Goal: Task Accomplishment & Management: Use online tool/utility

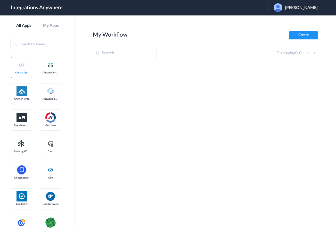
click at [116, 54] on input "text" at bounding box center [125, 53] width 64 height 11
click at [309, 11] on div "Christian Draeger" at bounding box center [298, 7] width 49 height 9
click at [292, 19] on li "Logout" at bounding box center [295, 21] width 56 height 10
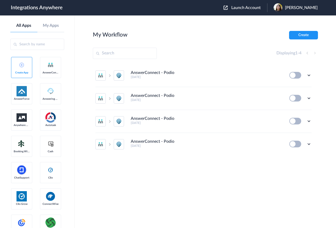
click at [114, 51] on input "text" at bounding box center [125, 53] width 64 height 11
paste input "8667996998"
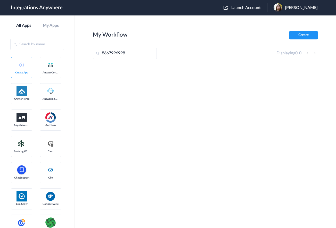
type input "8667996998"
drag, startPoint x: 247, startPoint y: 2, endPoint x: 246, endPoint y: 6, distance: 4.3
click at [248, 4] on header "Integrations Anywhere Launch Account Jaileen Ordonez My Account Logout" at bounding box center [168, 7] width 336 height 15
click at [246, 6] on span "Launch Account" at bounding box center [245, 8] width 29 height 4
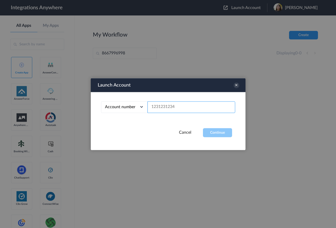
click at [167, 108] on input "text" at bounding box center [191, 107] width 88 height 12
paste input "8667996998"
type input "8667996998"
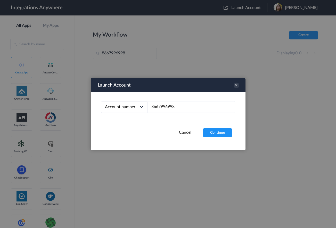
click at [210, 126] on div "Account number Account number Email address 8667996998" at bounding box center [168, 110] width 155 height 36
click at [213, 133] on button "Continue" at bounding box center [217, 132] width 29 height 9
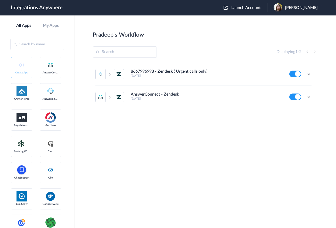
click at [97, 78] on span at bounding box center [100, 74] width 10 height 10
click at [103, 75] on img at bounding box center [101, 74] width 6 height 6
click at [308, 97] on icon at bounding box center [308, 96] width 5 height 5
click at [297, 109] on li "Edit" at bounding box center [295, 109] width 34 height 10
click at [309, 97] on icon at bounding box center [308, 96] width 5 height 5
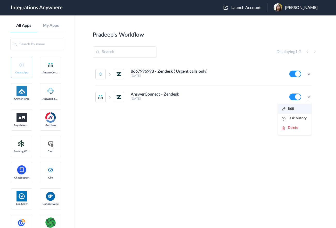
click at [298, 111] on li "Edit" at bounding box center [295, 109] width 34 height 10
click at [308, 74] on icon at bounding box center [308, 73] width 5 height 5
click at [299, 84] on li "Edit" at bounding box center [295, 86] width 34 height 10
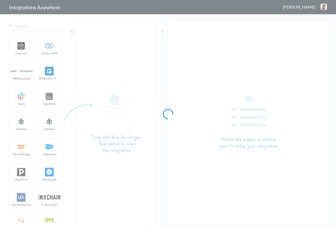
type input "AnswerConnect - Zendesk"
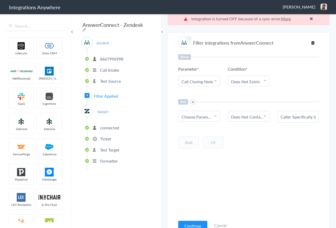
scroll to position [13, 0]
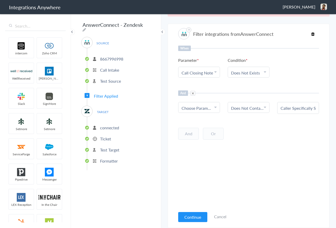
click at [199, 212] on div "Continue Cancel" at bounding box center [202, 216] width 48 height 11
click at [197, 214] on button "Continue" at bounding box center [192, 217] width 29 height 10
click at [198, 217] on button "Continue" at bounding box center [192, 217] width 29 height 10
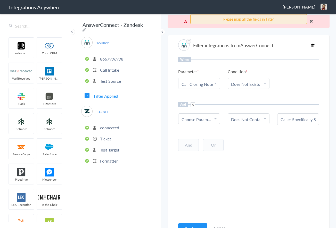
scroll to position [0, 0]
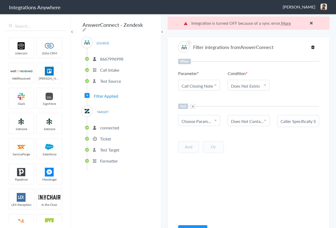
click at [204, 121] on span "Choose Parameter" at bounding box center [197, 121] width 31 height 6
click at [248, 122] on link "Does Not Contains" at bounding box center [248, 121] width 35 height 6
click at [302, 125] on div "Caller Specifically Says it is Urgent or For The On-Call Clinician" at bounding box center [298, 121] width 42 height 12
click at [299, 120] on input "Caller Specifically Says it is Urgent or For The On-Call Clinician" at bounding box center [298, 121] width 35 height 6
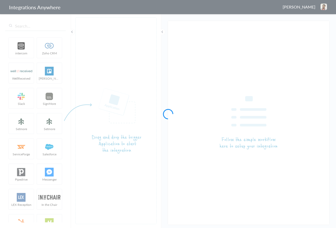
type input "AnswerConnect - Zendesk"
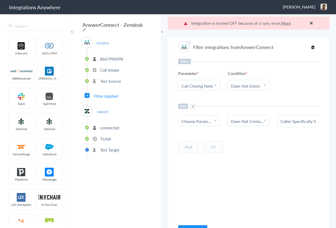
click at [192, 107] on span at bounding box center [193, 106] width 5 height 5
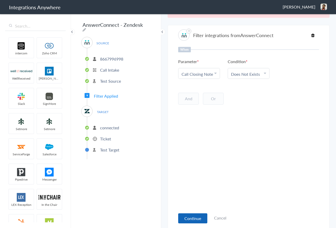
scroll to position [13, 0]
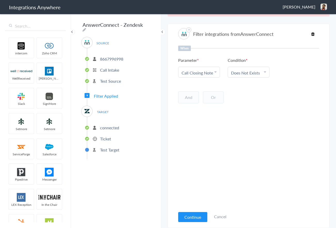
click at [196, 210] on article "Filter integrations from AnswerConnect When Parameter Choose Parameter Call Clo…" at bounding box center [248, 126] width 141 height 199
click at [196, 216] on button "Continue" at bounding box center [192, 217] width 29 height 10
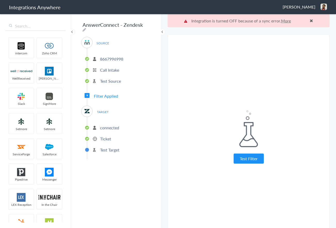
scroll to position [0, 0]
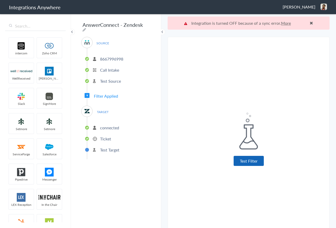
click at [254, 165] on button "Test Filter" at bounding box center [249, 161] width 30 height 10
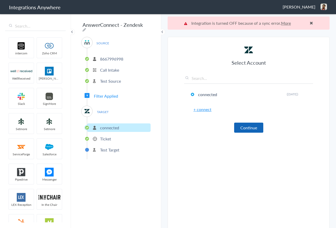
click at [256, 126] on button "Continue" at bounding box center [248, 128] width 29 height 10
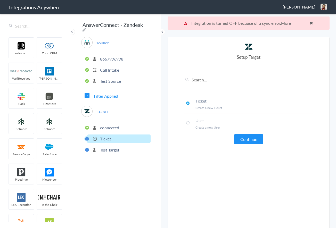
click at [248, 140] on button "Continue" at bounding box center [248, 139] width 29 height 10
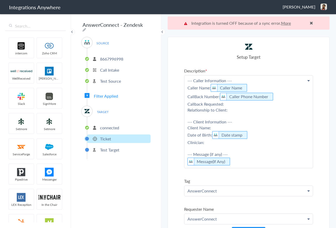
scroll to position [6, 0]
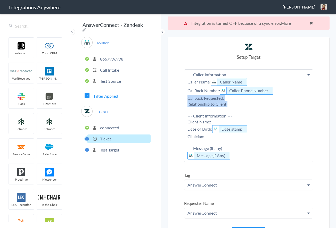
drag, startPoint x: 224, startPoint y: 105, endPoint x: 185, endPoint y: 98, distance: 39.1
click at [185, 98] on p "--- Caller Information --- Caller Name: Caller Name CallBack Number: Caller Pho…" at bounding box center [248, 116] width 128 height 93
click at [247, 105] on p "--- Caller Information --- Caller Name: Caller Name CallBack Number: Caller Pho…" at bounding box center [248, 116] width 128 height 93
drag, startPoint x: 229, startPoint y: 105, endPoint x: 181, endPoint y: 102, distance: 48.6
click at [181, 102] on section "Select Account 8667996998 Rename Delete (2 months ago) 8283760316 Rename Delete…" at bounding box center [249, 139] width 162 height 204
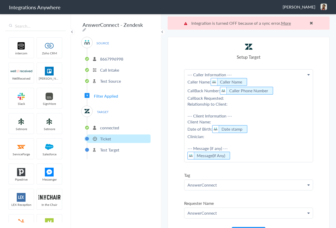
click at [235, 106] on p "--- Caller Information --- Caller Name: Caller Name CallBack Number: Caller Pho…" at bounding box center [248, 116] width 128 height 93
drag, startPoint x: 224, startPoint y: 104, endPoint x: 187, endPoint y: 103, distance: 37.1
click at [187, 103] on p "--- Caller Information --- Caller Name: Caller Name CallBack Number: Caller Pho…" at bounding box center [248, 116] width 128 height 93
click at [228, 104] on p "--- Caller Information --- Caller Name: Caller Name CallBack Number: Caller Pho…" at bounding box center [248, 116] width 128 height 93
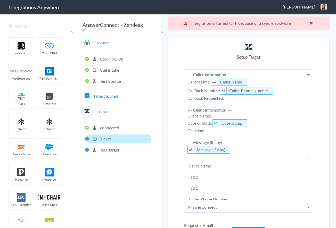
click at [213, 134] on p "--- Caller Information --- Caller Name: Caller Name CallBack Number: Caller Pho…" at bounding box center [248, 113] width 128 height 87
drag, startPoint x: 209, startPoint y: 133, endPoint x: 184, endPoint y: 129, distance: 25.9
click at [184, 129] on section "Select Account 8667996998 Rename Delete (2 months ago) 8283760316 Rename Delete…" at bounding box center [249, 139] width 162 height 204
click at [185, 109] on p "--- Caller Information --- Caller Name: Caller Name CallBack Number: Caller Pho…" at bounding box center [248, 113] width 128 height 87
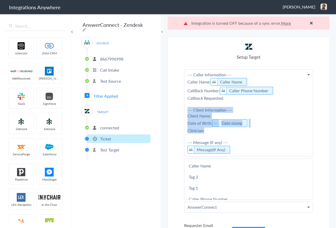
drag, startPoint x: 185, startPoint y: 111, endPoint x: 225, endPoint y: 132, distance: 45.6
click at [225, 132] on p "--- Caller Information --- Caller Name: Caller Name CallBack Number: Caller Pho…" at bounding box center [248, 113] width 128 height 87
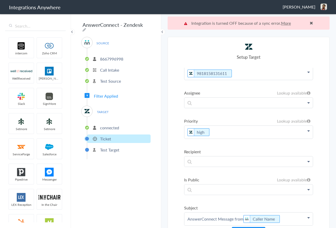
scroll to position [226, 0]
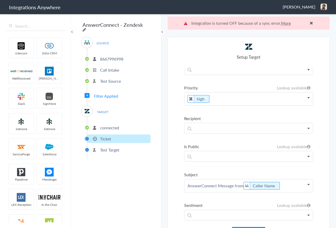
click at [86, 28] on icon at bounding box center [85, 30] width 4 height 4
type input "AnswerConnect - Zendesk"
click at [220, 100] on p "high" at bounding box center [248, 99] width 128 height 13
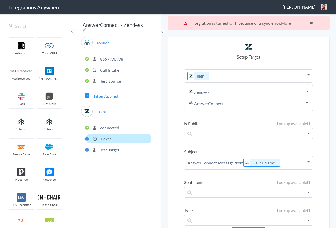
scroll to position [214, 0]
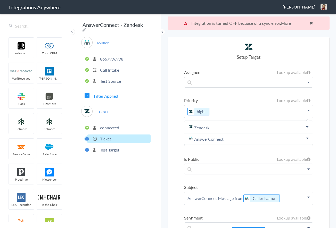
click at [220, 110] on p "high" at bounding box center [248, 111] width 128 height 13
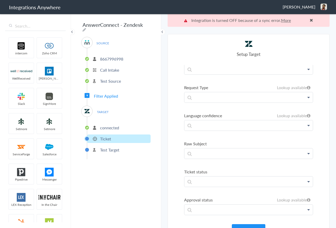
scroll to position [13, 0]
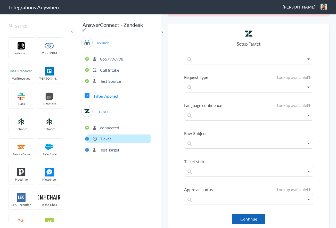
click at [261, 217] on button "Continue" at bounding box center [249, 219] width 34 height 10
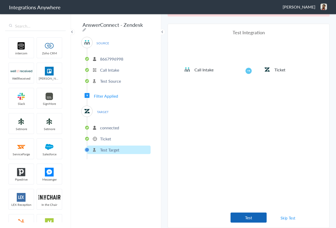
click at [258, 220] on button "Test" at bounding box center [249, 218] width 36 height 10
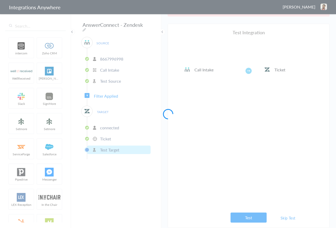
scroll to position [0, 0]
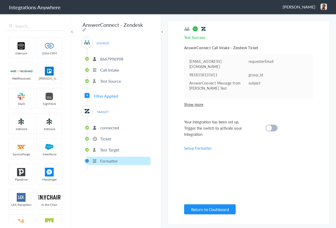
click at [271, 130] on div at bounding box center [272, 128] width 12 height 7
click at [209, 212] on button "Return to Dashboard" at bounding box center [210, 209] width 52 height 10
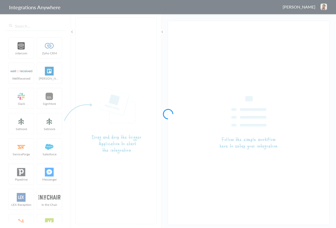
type input "8667996998 - Zendesk ( Urgent calls only)"
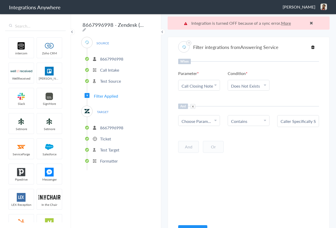
click at [197, 119] on span "Choose Parameter" at bounding box center [197, 121] width 31 height 6
click at [256, 120] on li "Contains" at bounding box center [247, 121] width 33 height 6
click at [298, 125] on div "Caller Specifically Says it is Urgent or For The On-Call Clinician" at bounding box center [298, 121] width 42 height 12
click at [298, 124] on div "Caller Specifically Says it is Urgent or For The On-Call Clinician" at bounding box center [298, 121] width 42 height 12
click at [297, 120] on input "Caller Specifically Says it is Urgent or For The On-Call Clinician" at bounding box center [298, 121] width 35 height 6
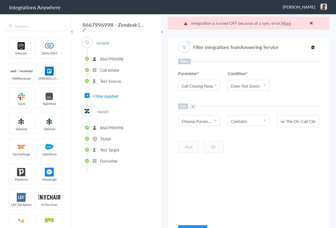
scroll to position [0, 77]
drag, startPoint x: 282, startPoint y: 121, endPoint x: 328, endPoint y: 123, distance: 46.7
click at [328, 123] on section "Filter integrations from Answering Service When Parameter Choose Parameter Call…" at bounding box center [249, 139] width 162 height 204
click at [144, 24] on div "8667996998 - Zendesk ( Urgent calls only) SOURCE 8667996998 Call Intake Test So…" at bounding box center [116, 120] width 90 height 215
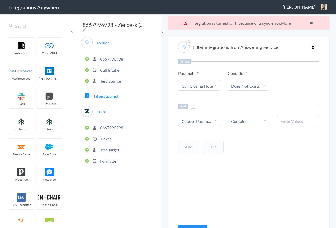
click at [144, 24] on div "8667996998 - Zendesk ( Urgent calls only) SOURCE 8667996998 Call Intake Test So…" at bounding box center [116, 120] width 90 height 215
click at [86, 28] on icon at bounding box center [85, 30] width 4 height 4
type input "8667996998 - Zendesk ( Urgent calls only)"
drag, startPoint x: 285, startPoint y: 114, endPoint x: 285, endPoint y: 118, distance: 3.9
click at [285, 114] on div "And Choose Parameter Caller Name Tag 2 Tag 1 Caller Phone Number Call Start Tim…" at bounding box center [248, 115] width 141 height 23
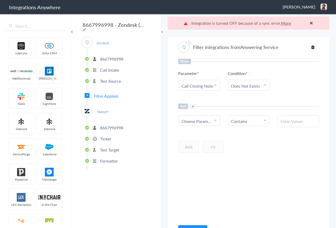
click at [286, 120] on input "text" at bounding box center [298, 121] width 35 height 6
paste input "Yes (Speak to On-call)"
type input "Yes (Speak to On-call)"
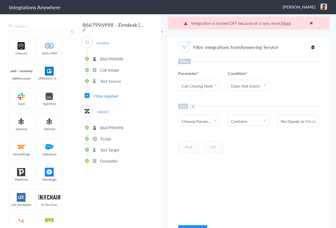
click at [278, 144] on div "And Or Add Filter" at bounding box center [248, 146] width 141 height 13
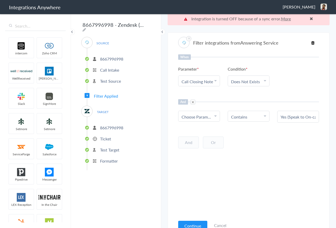
scroll to position [13, 0]
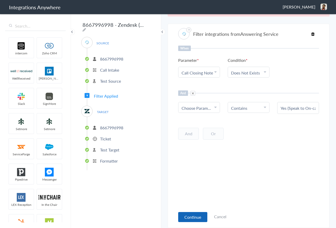
click at [194, 217] on button "Continue" at bounding box center [192, 217] width 29 height 10
click at [193, 217] on button "Continue" at bounding box center [192, 217] width 29 height 10
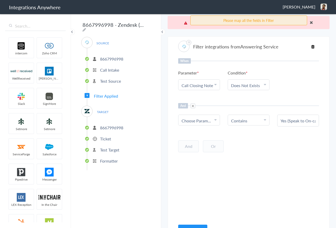
scroll to position [0, 0]
click at [204, 119] on span "Choose Parameter" at bounding box center [197, 121] width 31 height 6
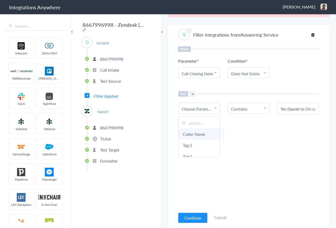
scroll to position [13, 0]
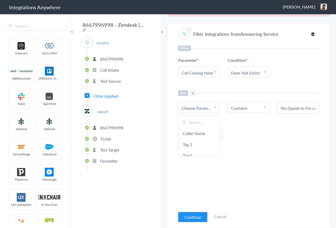
click at [195, 122] on input "text" at bounding box center [198, 122] width 41 height 11
type input "Call"
click at [197, 128] on link "Did caller mention to speak to On call?" at bounding box center [198, 128] width 41 height 23
click at [205, 214] on button "Continue" at bounding box center [192, 217] width 29 height 10
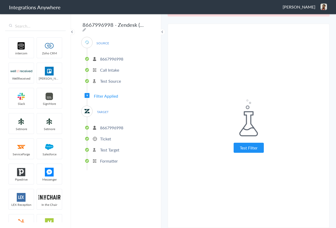
drag, startPoint x: 245, startPoint y: 143, endPoint x: 245, endPoint y: 138, distance: 4.4
click at [245, 142] on div "Test Filter" at bounding box center [248, 126] width 129 height 53
click at [248, 143] on button "Test Filter" at bounding box center [249, 148] width 30 height 10
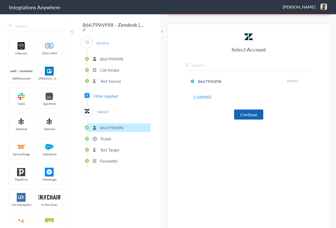
click at [253, 116] on button "Continue" at bounding box center [248, 115] width 29 height 10
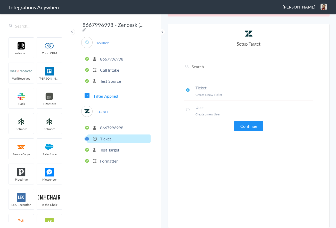
click at [241, 126] on button "Continue" at bounding box center [248, 126] width 29 height 10
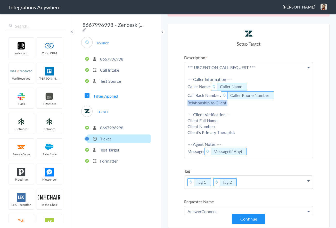
drag, startPoint x: 216, startPoint y: 104, endPoint x: 189, endPoint y: 103, distance: 26.8
click at [186, 103] on p "*** URGENT ON-CALL REQUEST *** --- Caller Information --- Caller Name: Caller N…" at bounding box center [248, 110] width 128 height 96
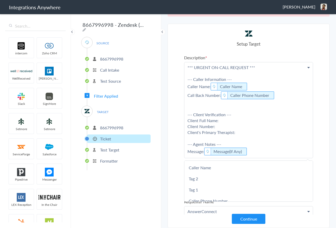
drag, startPoint x: 236, startPoint y: 134, endPoint x: 239, endPoint y: 134, distance: 2.8
click at [237, 134] on p "*** URGENT ON-CALL REQUEST *** --- Caller Information --- Caller Name: Caller N…" at bounding box center [248, 110] width 128 height 96
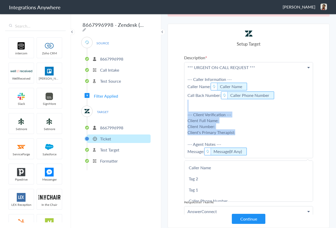
drag, startPoint x: 232, startPoint y: 132, endPoint x: 186, endPoint y: 111, distance: 50.0
click at [186, 111] on p "*** URGENT ON-CALL REQUEST *** --- Caller Information --- Caller Name: Caller N…" at bounding box center [248, 110] width 128 height 96
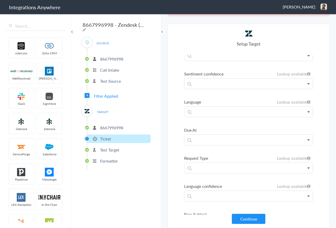
scroll to position [413, 0]
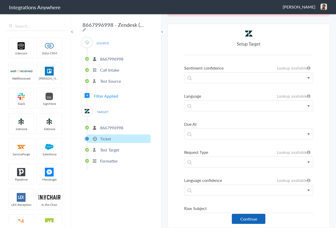
click at [255, 217] on button "Continue" at bounding box center [249, 219] width 34 height 10
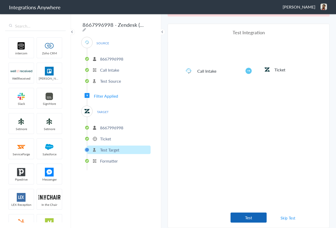
click at [252, 215] on button "Test" at bounding box center [249, 218] width 36 height 10
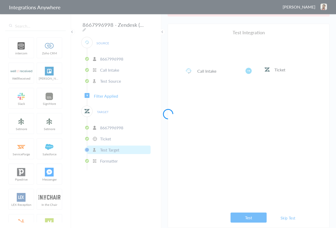
scroll to position [0, 0]
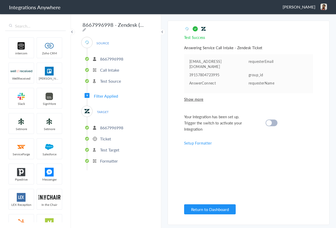
click at [267, 125] on cite at bounding box center [269, 123] width 6 height 6
click at [209, 208] on button "Return to Dashboard" at bounding box center [210, 209] width 52 height 10
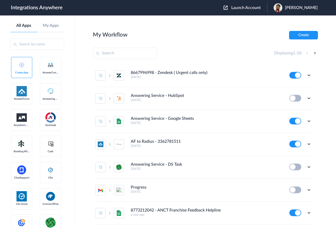
click at [132, 57] on input "text" at bounding box center [125, 53] width 64 height 11
paste input "8667996998"
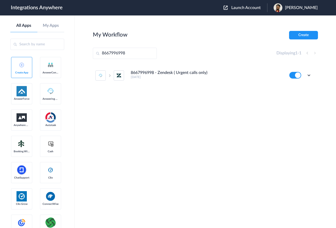
type input "8667996998"
click at [305, 12] on div "Pradeep Karan" at bounding box center [298, 7] width 49 height 9
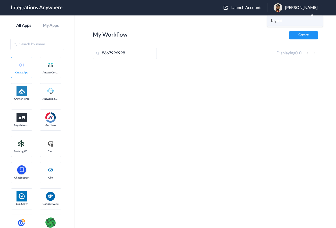
click at [292, 24] on li "Logout" at bounding box center [295, 21] width 56 height 10
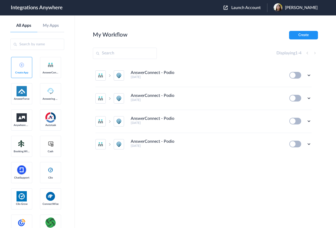
click at [113, 54] on input "text" at bounding box center [125, 53] width 64 height 11
paste input "8667996998"
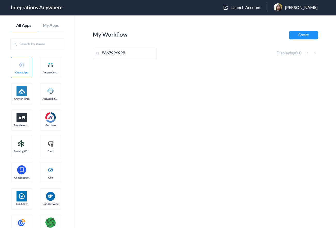
type input "8667996998"
click at [245, 6] on span "Launch Account" at bounding box center [245, 8] width 29 height 4
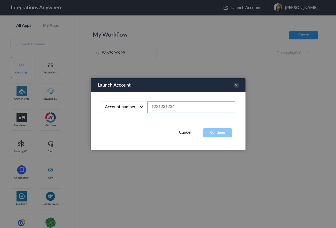
drag, startPoint x: 176, startPoint y: 102, endPoint x: 170, endPoint y: 107, distance: 8.2
click at [176, 102] on input "text" at bounding box center [191, 107] width 88 height 12
paste input "8667996998"
type input "8667996998"
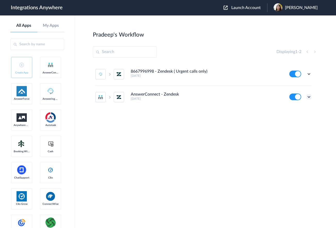
click at [308, 96] on icon at bounding box center [308, 96] width 5 height 5
click at [295, 110] on li "Edit" at bounding box center [295, 109] width 34 height 10
click at [310, 98] on icon at bounding box center [308, 96] width 5 height 5
click at [294, 117] on link "Task history" at bounding box center [294, 119] width 25 height 4
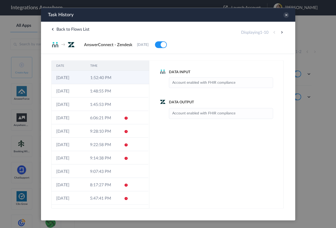
click at [110, 80] on td "1:52:40 PM" at bounding box center [102, 77] width 34 height 13
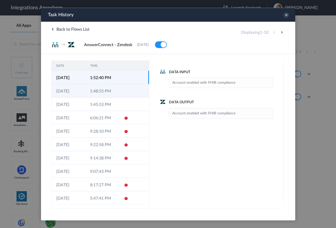
click at [123, 93] on td at bounding box center [124, 90] width 10 height 13
click at [118, 76] on td "1:52:40 PM" at bounding box center [102, 77] width 34 height 13
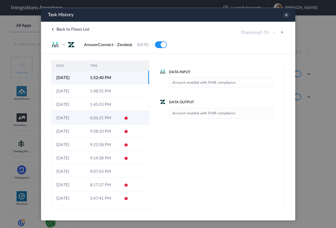
click at [106, 120] on td "6:06:21 PM" at bounding box center [102, 117] width 34 height 13
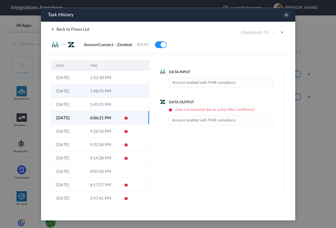
click at [105, 96] on td "1:48:55 PM" at bounding box center [102, 90] width 34 height 13
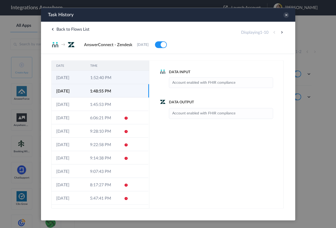
click at [107, 80] on td "1:52:40 PM" at bounding box center [102, 77] width 34 height 13
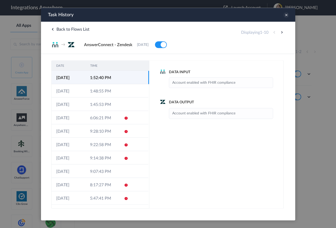
click at [287, 17] on icon at bounding box center [286, 15] width 6 height 6
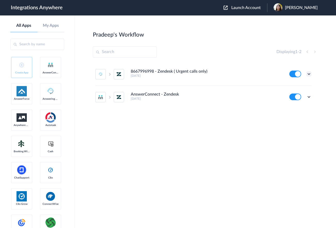
click at [308, 73] on icon at bounding box center [308, 73] width 5 height 5
click at [297, 94] on link "Task history" at bounding box center [294, 96] width 25 height 4
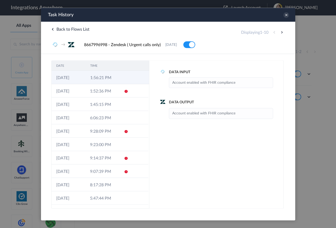
drag, startPoint x: 110, startPoint y: 79, endPoint x: 108, endPoint y: 81, distance: 2.8
click at [109, 80] on td "1:56:21 PM" at bounding box center [102, 77] width 34 height 13
click at [97, 75] on td "1:56:21 PM" at bounding box center [102, 77] width 34 height 13
click at [11, 39] on div at bounding box center [168, 114] width 336 height 228
click at [286, 17] on icon at bounding box center [286, 15] width 6 height 6
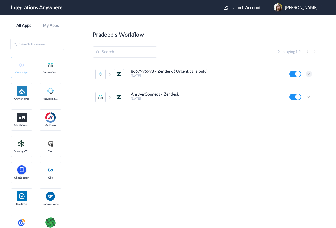
click at [307, 73] on icon at bounding box center [308, 73] width 5 height 5
click at [142, 125] on div "8667996998 - Zendesk ( Urgent calls only) 22 days ago Edit Task history Delete …" at bounding box center [205, 101] width 225 height 77
click at [309, 72] on icon at bounding box center [308, 73] width 5 height 5
click at [296, 88] on li "Edit" at bounding box center [295, 86] width 34 height 10
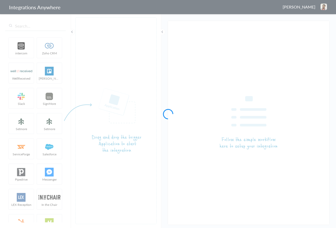
type input "AnswerConnect - Zendesk"
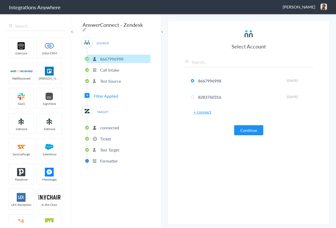
click at [249, 136] on article "Select Account 8667996998 Rename Delete ([DATE]) 8283760316 Rename Delete ([DAT…" at bounding box center [248, 123] width 129 height 194
click at [249, 133] on button "Continue" at bounding box center [248, 130] width 29 height 10
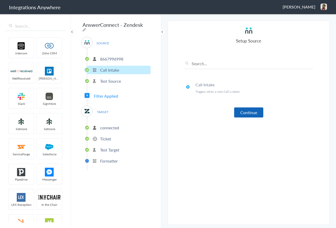
click at [248, 114] on button "Continue" at bounding box center [248, 113] width 29 height 10
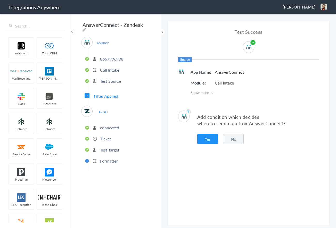
click at [110, 160] on p "Formatter" at bounding box center [109, 161] width 18 height 6
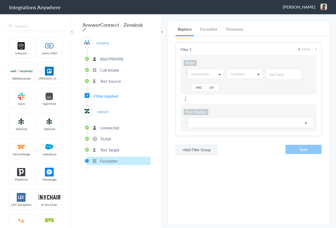
click at [105, 129] on li "connected" at bounding box center [118, 128] width 63 height 9
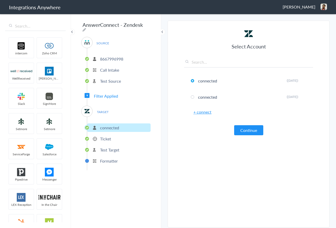
click at [110, 136] on p "Ticket" at bounding box center [105, 139] width 11 height 6
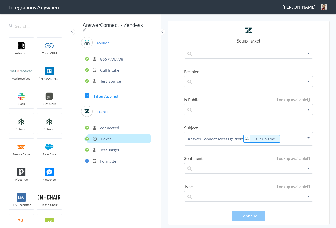
scroll to position [258, 0]
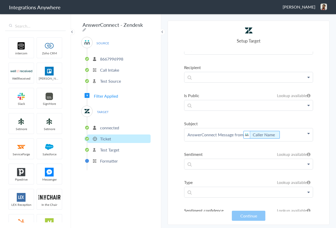
click at [284, 136] on p "AnswerConnect Message from Caller Name" at bounding box center [248, 134] width 128 height 13
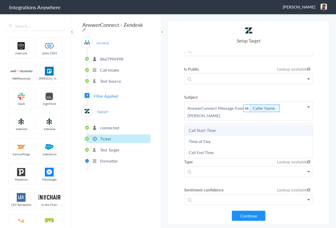
scroll to position [285, 0]
click at [293, 107] on p "AnswerConnect Message from Caller Name [PERSON_NAME]" at bounding box center [248, 110] width 128 height 19
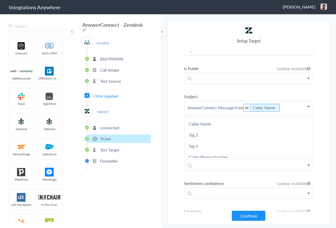
click at [252, 94] on label "Subject" at bounding box center [248, 97] width 129 height 6
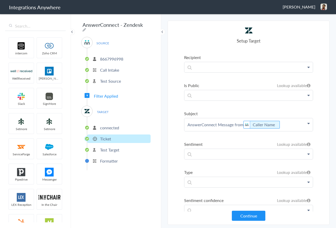
scroll to position [269, 0]
click at [141, 27] on div "AnswerConnect - Zendesk SOURCE [PHONE_NUMBER] Call Intake Test Source Filter Ap…" at bounding box center [116, 120] width 90 height 215
click at [86, 28] on icon at bounding box center [85, 30] width 4 height 4
type input "AnswerConnect - Zendesk"
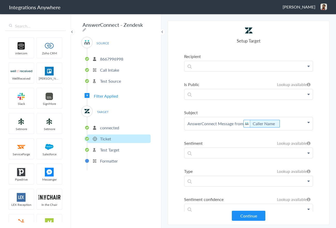
click at [142, 57] on li "8667996998" at bounding box center [118, 59] width 63 height 9
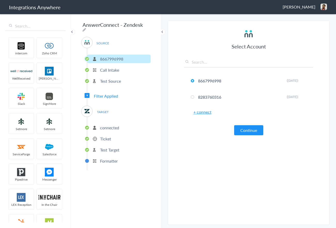
click at [113, 137] on li "Ticket" at bounding box center [118, 139] width 63 height 9
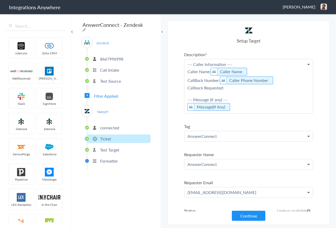
click at [250, 108] on p "--- Caller Information --- Caller Name: Caller Name CallBack Number: Caller Pho…" at bounding box center [248, 86] width 128 height 54
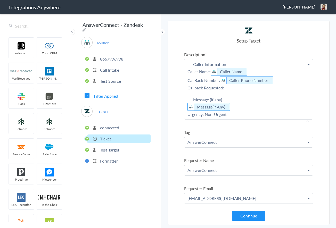
click at [184, 114] on section "Select Account 8667996998 Rename Delete (2 months ago) 8283760316 Rename Delete…" at bounding box center [249, 123] width 162 height 204
click at [186, 114] on p "--- Caller Information --- Caller Name: Caller Name CallBack Number: Caller Pho…" at bounding box center [248, 89] width 128 height 60
click at [237, 113] on p "--- Caller Information --- Caller Name: Caller Name CallBack Number: Caller Pho…" at bounding box center [248, 89] width 128 height 60
click at [192, 117] on p "--- Caller Information --- Caller Name: Caller Name CallBack Number: Caller Pho…" at bounding box center [248, 89] width 128 height 60
drag, startPoint x: 226, startPoint y: 115, endPoint x: 188, endPoint y: 114, distance: 38.7
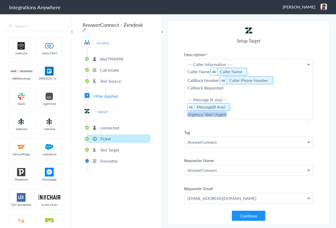
click at [188, 114] on p "--- Caller Information --- Caller Name: Caller Name CallBack Number: Caller Pho…" at bounding box center [248, 89] width 128 height 60
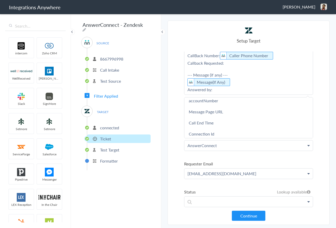
scroll to position [160, 0]
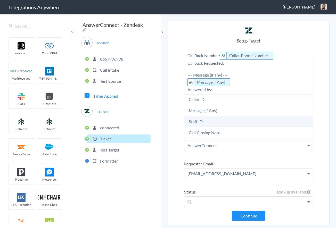
click at [226, 124] on link "Staff ID" at bounding box center [248, 121] width 128 height 11
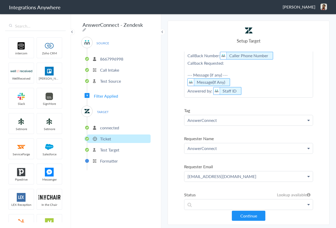
click at [250, 94] on p "--- Caller Information --- Caller Name: Caller Name CallBack Number: Caller Pho…" at bounding box center [248, 66] width 128 height 63
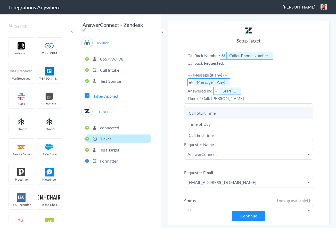
click at [224, 113] on link "Call Start Time" at bounding box center [248, 113] width 128 height 11
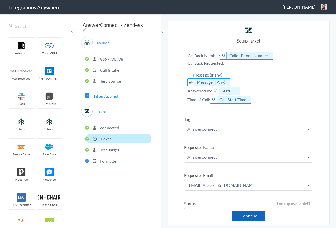
click at [250, 218] on button "Continue" at bounding box center [249, 216] width 34 height 10
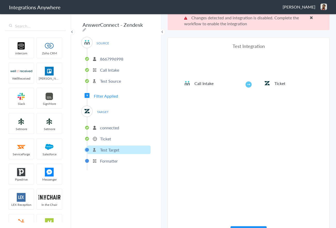
scroll to position [19, 0]
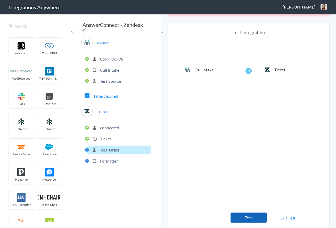
click at [254, 214] on button "Test" at bounding box center [249, 218] width 36 height 10
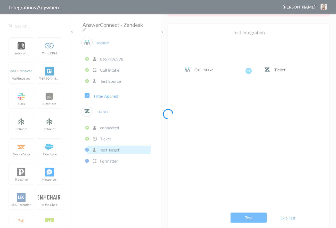
scroll to position [0, 0]
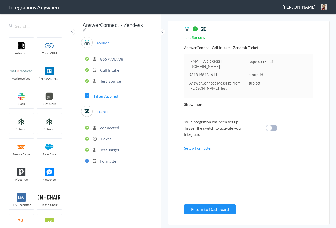
click at [270, 126] on cite at bounding box center [269, 128] width 6 height 6
click at [220, 213] on button "Return to Dashboard" at bounding box center [210, 209] width 52 height 10
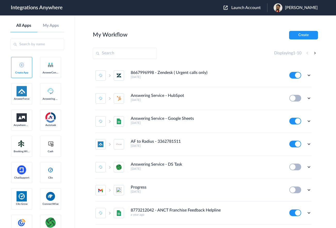
click at [250, 6] on span "Launch Account" at bounding box center [245, 8] width 29 height 4
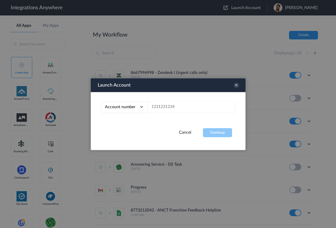
click at [302, 14] on div at bounding box center [168, 114] width 336 height 228
click at [235, 87] on icon at bounding box center [237, 86] width 6 height 6
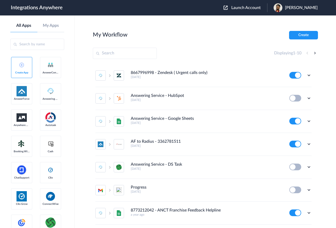
click at [295, 6] on span "Pradeep Karan" at bounding box center [301, 7] width 33 height 5
click at [282, 21] on link "Logout" at bounding box center [276, 21] width 11 height 4
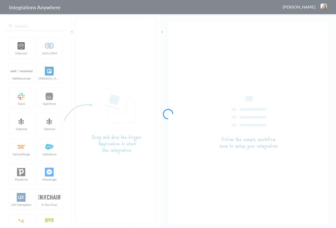
type input "8667996998 - Zendesk ( Urgent calls only)"
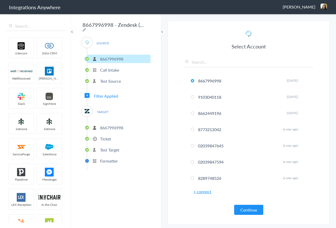
click at [102, 137] on p "Ticket" at bounding box center [105, 139] width 11 height 6
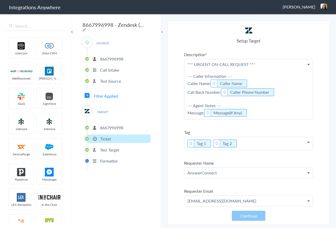
click at [268, 116] on p "*** URGENT ON-CALL REQUEST *** --- Caller Information --- Caller Name: Caller N…" at bounding box center [248, 89] width 128 height 60
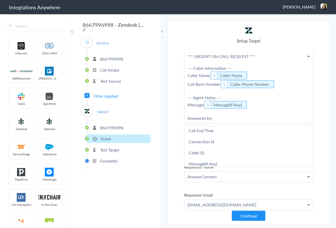
scroll to position [134, 0]
click at [9, 80] on span "WellReceived" at bounding box center [21, 78] width 25 height 4
click at [217, 118] on p "*** URGENT ON-CALL REQUEST *** --- Caller Information --- Caller Name: Caller N…" at bounding box center [248, 87] width 128 height 72
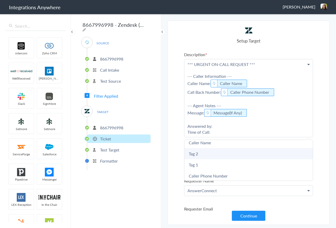
scroll to position [0, 0]
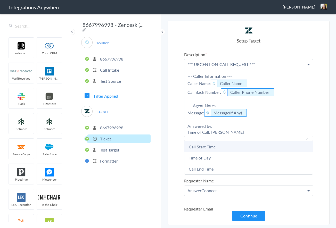
click at [209, 146] on link "Call Start Time" at bounding box center [248, 146] width 128 height 11
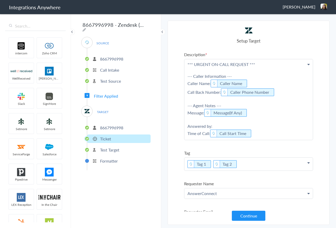
click at [221, 128] on p "*** URGENT ON-CALL REQUEST *** --- Caller Information --- Caller Name: Caller N…" at bounding box center [248, 99] width 128 height 81
click at [225, 127] on p "*** URGENT ON-CALL REQUEST *** --- Caller Information --- Caller Name: Caller N…" at bounding box center [248, 99] width 128 height 81
drag, startPoint x: 219, startPoint y: 128, endPoint x: 213, endPoint y: 128, distance: 6.7
click at [213, 128] on p "*** URGENT ON-CALL REQUEST *** --- Caller Information --- Caller Name: Caller N…" at bounding box center [248, 99] width 128 height 81
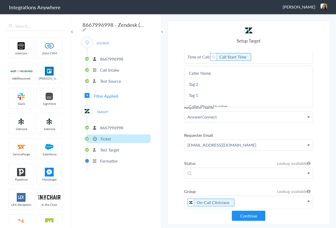
scroll to position [77, 0]
click at [176, 116] on section "Select Account 8667996998 Rename Delete (22 days ago) 9103040118 Rename Delete …" at bounding box center [249, 123] width 162 height 204
drag, startPoint x: 224, startPoint y: 167, endPoint x: 220, endPoint y: 168, distance: 3.4
click at [223, 167] on li "Status Lookup available Lookup available Zendesk Answering Service Caller Name …" at bounding box center [248, 169] width 129 height 18
click at [218, 170] on p at bounding box center [248, 173] width 128 height 10
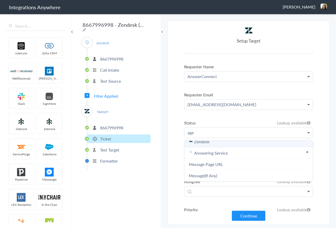
scroll to position [117, 0]
drag, startPoint x: 201, startPoint y: 131, endPoint x: 186, endPoint y: 132, distance: 15.2
click at [186, 132] on p "age" at bounding box center [248, 132] width 128 height 10
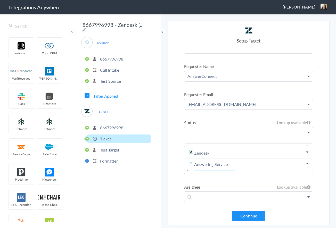
click at [174, 132] on section "Select Account 8667996998 Rename Delete (22 days ago) 9103040118 Rename Delete …" at bounding box center [249, 123] width 162 height 204
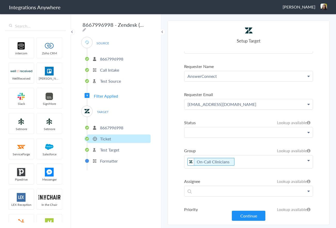
click at [250, 214] on button "Continue" at bounding box center [249, 216] width 34 height 10
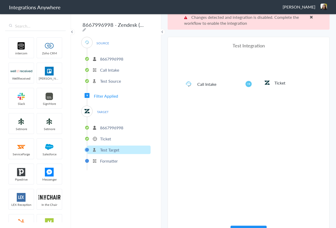
scroll to position [19, 0]
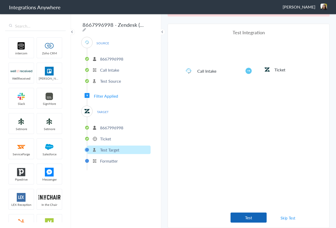
click at [249, 215] on button "Test" at bounding box center [249, 218] width 36 height 10
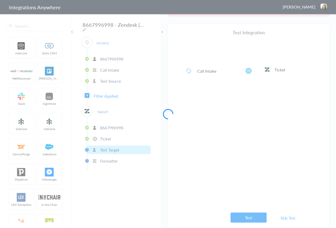
scroll to position [0, 0]
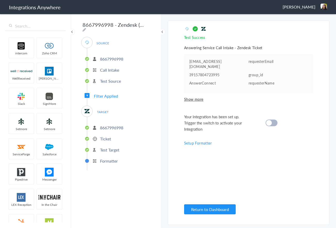
click at [269, 125] on cite at bounding box center [269, 123] width 6 height 6
click at [105, 147] on p "Test Target" at bounding box center [109, 150] width 19 height 6
click at [105, 136] on p "Ticket" at bounding box center [105, 139] width 11 height 6
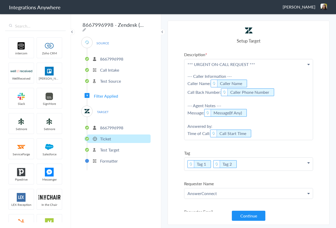
click at [219, 127] on p "*** URGENT ON-CALL REQUEST *** --- Caller Information --- Caller Name: Caller N…" at bounding box center [248, 99] width 128 height 81
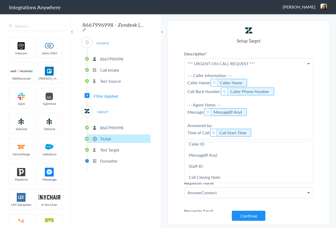
scroll to position [1, 0]
click at [219, 125] on p "*** URGENT ON-CALL REQUEST *** --- Caller Information --- Caller Name: Caller N…" at bounding box center [248, 98] width 128 height 81
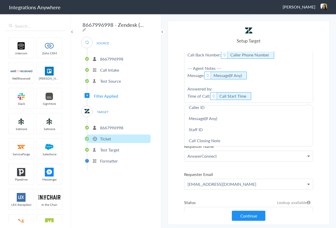
scroll to position [40, 0]
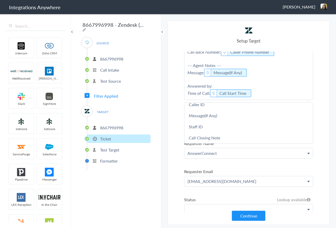
click at [177, 124] on section "Select Account 8667996998 Rename Delete (22 days ago) 9103040118 Rename Delete …" at bounding box center [249, 123] width 162 height 204
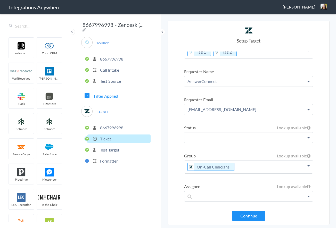
scroll to position [0, 0]
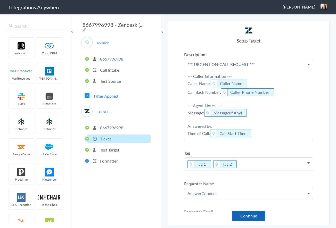
click at [251, 212] on button "Continue" at bounding box center [249, 216] width 34 height 10
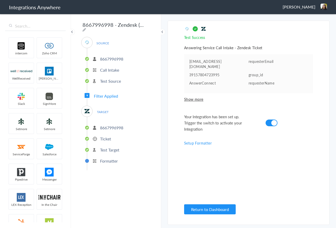
click at [116, 140] on li "Ticket" at bounding box center [118, 139] width 63 height 9
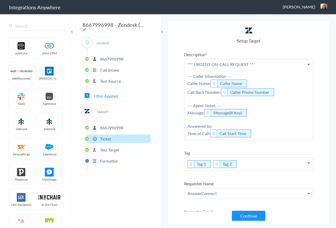
click at [223, 125] on p "*** URGENT ON-CALL REQUEST *** --- Caller Information --- Caller Name: Caller N…" at bounding box center [248, 99] width 128 height 81
click at [110, 149] on p "Test Target" at bounding box center [109, 150] width 19 height 6
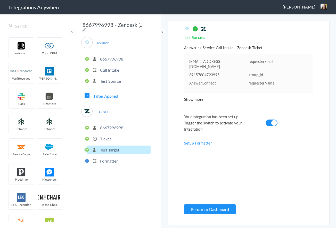
click at [201, 98] on span "Show more" at bounding box center [248, 99] width 129 height 5
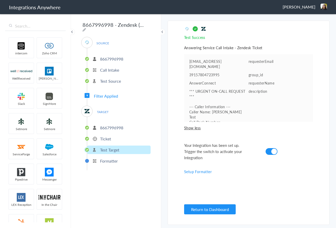
click at [128, 136] on li "Ticket" at bounding box center [118, 139] width 63 height 9
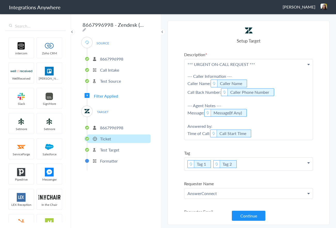
click at [223, 124] on p "*** URGENT ON-CALL REQUEST *** --- Caller Information --- Caller Name: Caller N…" at bounding box center [248, 99] width 128 height 81
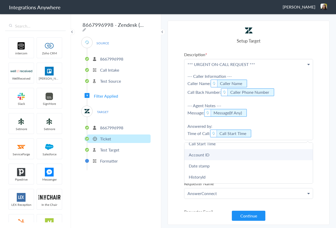
scroll to position [51, 0]
click at [218, 154] on link "Account ID" at bounding box center [248, 154] width 128 height 11
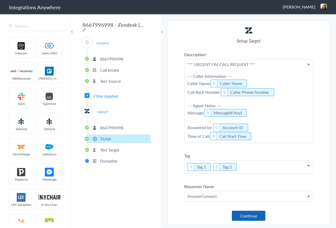
click at [259, 216] on button "Continue" at bounding box center [249, 216] width 34 height 10
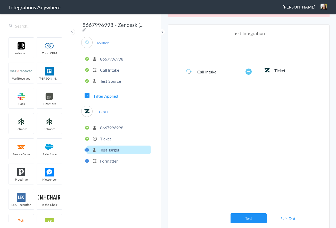
scroll to position [19, 0]
click at [243, 215] on button "Test" at bounding box center [249, 218] width 36 height 10
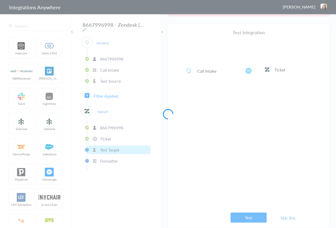
click at [291, 221] on div at bounding box center [168, 114] width 336 height 228
click at [288, 216] on div at bounding box center [168, 114] width 336 height 228
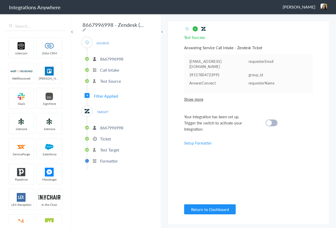
click at [288, 0] on body "Integrations Anywhere Jaileen Ordonez Logout Dashboard intercom Zoho CRM WellRe…" at bounding box center [168, 0] width 336 height 0
click at [288, 216] on div "Test Success Invalid data for email Answering Service Call Intake - Zendesk Tic…" at bounding box center [248, 123] width 129 height 194
click at [197, 100] on span "Show more" at bounding box center [248, 99] width 129 height 5
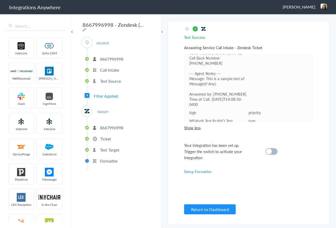
scroll to position [63, 0]
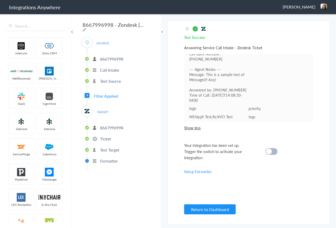
click at [107, 136] on p "Ticket" at bounding box center [105, 139] width 11 height 6
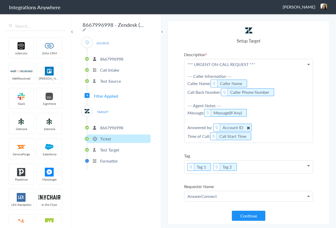
click at [249, 127] on icon at bounding box center [248, 128] width 6 height 6
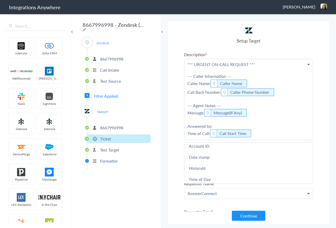
scroll to position [76, 0]
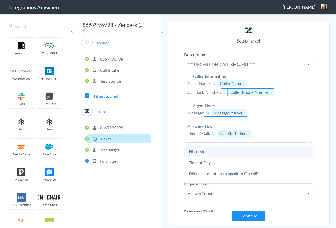
click at [205, 151] on link "HistoryId" at bounding box center [248, 151] width 128 height 11
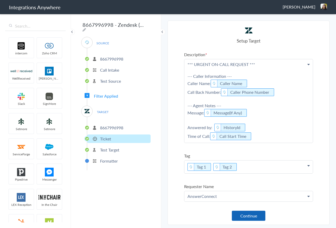
click at [252, 218] on button "Continue" at bounding box center [249, 216] width 34 height 10
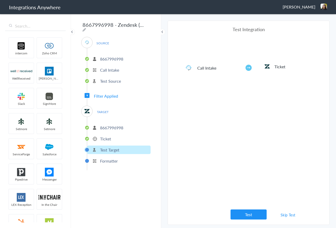
click at [290, 215] on link "Skip Test" at bounding box center [287, 214] width 27 height 9
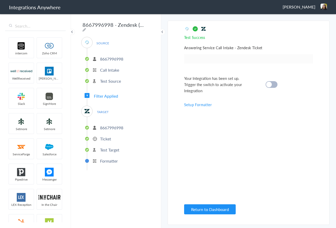
click at [211, 56] on ul at bounding box center [248, 58] width 129 height 9
click at [104, 149] on p "Test Target" at bounding box center [109, 150] width 19 height 6
click at [106, 149] on p "Test Target" at bounding box center [109, 150] width 19 height 6
click at [109, 137] on p "Ticket" at bounding box center [105, 139] width 11 height 6
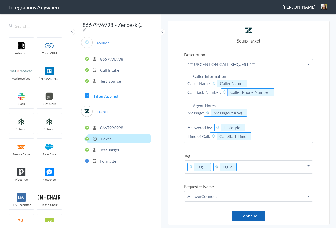
click at [250, 217] on button "Continue" at bounding box center [249, 216] width 34 height 10
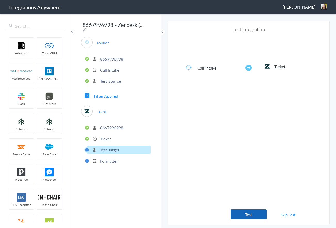
click at [241, 215] on button "Test" at bounding box center [249, 215] width 36 height 10
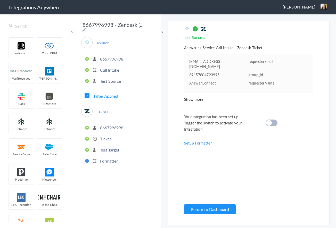
click at [202, 103] on div "Test Success Invalid data for email Answering Service Call Intake - Zendesk Tic…" at bounding box center [248, 123] width 129 height 194
click at [197, 100] on span "Show more" at bounding box center [248, 99] width 129 height 5
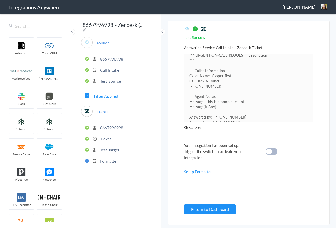
scroll to position [26, 0]
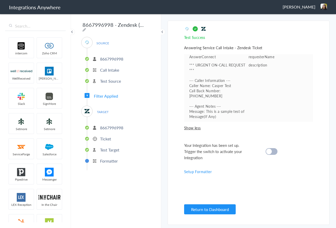
click at [114, 150] on p "Test Target" at bounding box center [109, 150] width 19 height 6
click at [112, 148] on p "Test Target" at bounding box center [109, 150] width 19 height 6
click at [106, 136] on p "Ticket" at bounding box center [105, 139] width 11 height 6
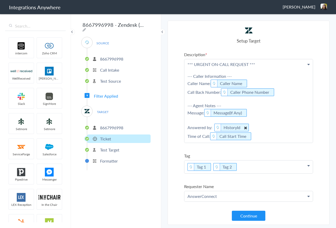
click at [246, 129] on icon at bounding box center [246, 128] width 6 height 6
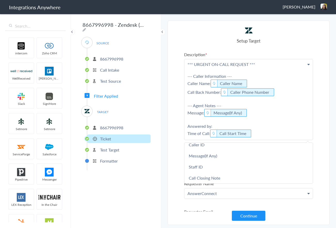
scroll to position [159, 0]
click at [254, 218] on button "Continue" at bounding box center [249, 216] width 34 height 10
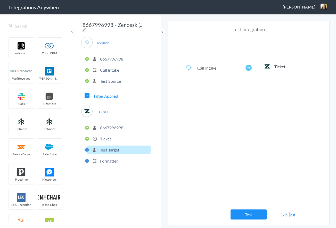
click at [290, 214] on link "Skip Test" at bounding box center [287, 214] width 27 height 9
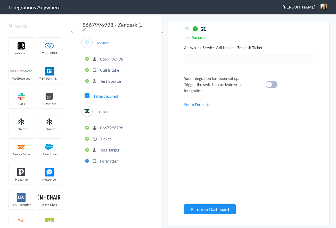
click at [269, 85] on cite at bounding box center [269, 85] width 6 height 6
click at [208, 210] on button "Return to Dashboard" at bounding box center [210, 209] width 52 height 10
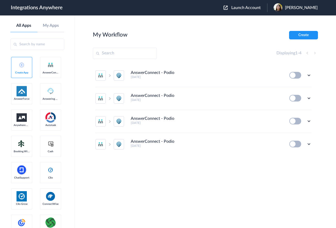
click at [106, 53] on input "text" at bounding box center [125, 53] width 64 height 11
paste input "8667996998"
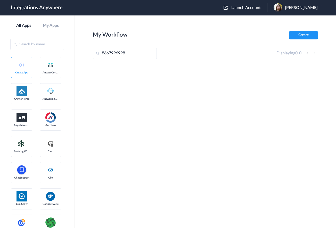
type input "8667996998"
click at [249, 10] on button "Launch Account" at bounding box center [246, 7] width 44 height 5
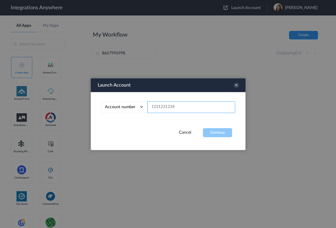
click at [164, 108] on input "text" at bounding box center [191, 107] width 88 height 12
paste input "8667996998"
type input "8667996998"
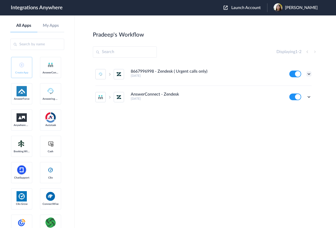
click at [309, 72] on icon at bounding box center [308, 73] width 5 height 5
click at [297, 87] on li "Edit" at bounding box center [295, 86] width 34 height 10
click at [118, 53] on input "text" at bounding box center [125, 51] width 64 height 11
paste input "8667996998"
type input "8667996998"
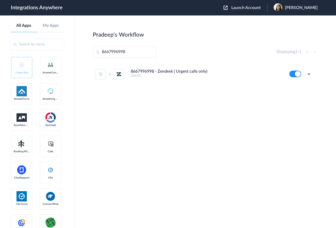
click at [259, 10] on span "Launch Account" at bounding box center [245, 8] width 29 height 4
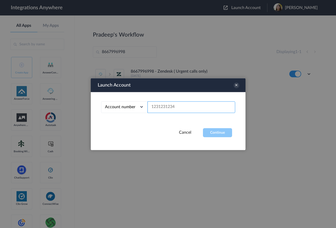
click at [166, 108] on input "text" at bounding box center [191, 107] width 88 height 12
paste input "8667996998"
type input "8667996998"
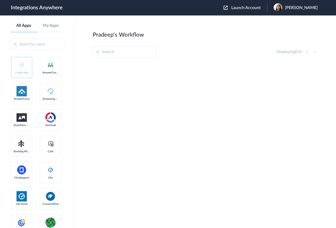
click at [250, 5] on div "Launch Account Jaileen Ordonez My Account Logout" at bounding box center [273, 7] width 99 height 9
click at [249, 6] on span "Launch Account" at bounding box center [245, 8] width 29 height 4
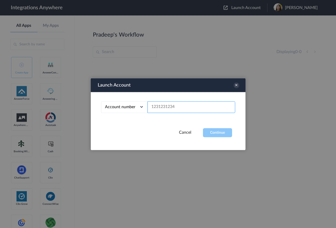
click at [157, 108] on input "text" at bounding box center [191, 107] width 88 height 12
paste input "8667996998"
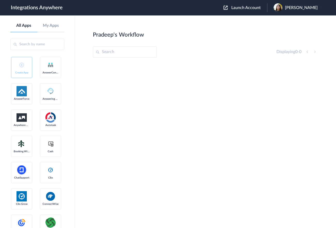
click at [250, 9] on span "Launch Account" at bounding box center [245, 8] width 29 height 4
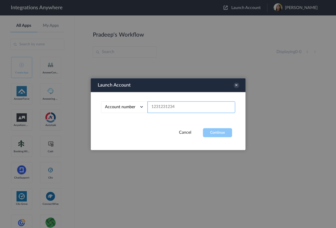
click at [157, 108] on input "text" at bounding box center [191, 107] width 88 height 12
paste input "8667996998"
type input "8667996998"
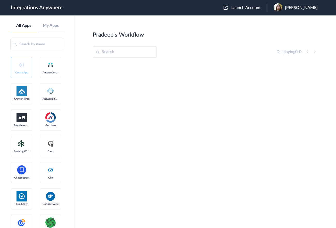
drag, startPoint x: 119, startPoint y: 61, endPoint x: 115, endPoint y: 57, distance: 5.7
click at [119, 61] on section "Pradeep's Workflow Create Displaying 0 - 0" at bounding box center [205, 137] width 225 height 213
click at [113, 54] on input "text" at bounding box center [125, 51] width 64 height 11
paste input "8667996998"
type input "8667996998"
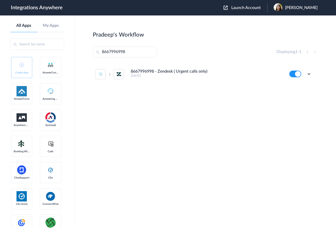
click at [305, 11] on div "Jaileen Ordonez" at bounding box center [298, 7] width 49 height 9
click at [282, 32] on link "Logout" at bounding box center [276, 31] width 11 height 4
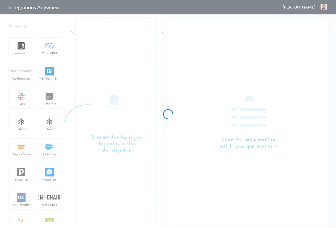
type input "8667996998 - Zendesk ( Urgent calls only)"
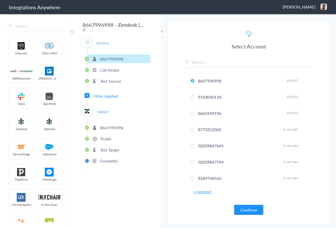
click at [110, 151] on li "Test Target" at bounding box center [118, 150] width 63 height 9
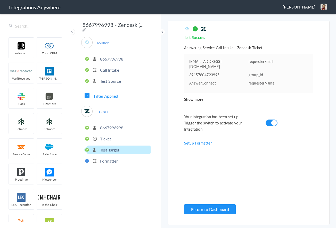
click at [202, 100] on span "Show more" at bounding box center [248, 99] width 129 height 5
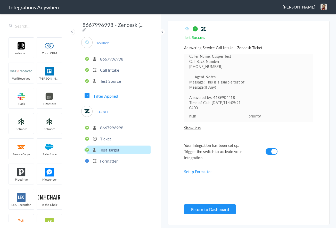
scroll to position [63, 0]
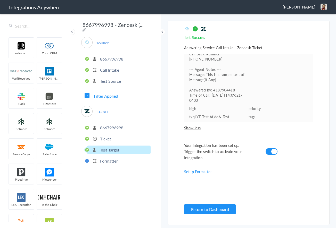
click at [103, 136] on p "Ticket" at bounding box center [105, 139] width 11 height 6
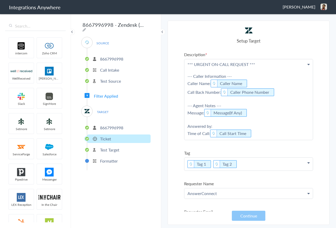
click at [258, 133] on p "*** URGENT ON-CALL REQUEST *** --- Caller Information --- Caller Name: Caller N…" at bounding box center [248, 99] width 128 height 81
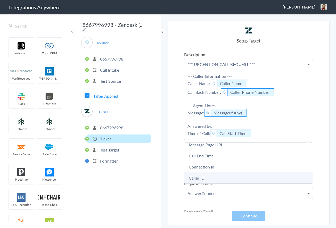
scroll to position [118, 0]
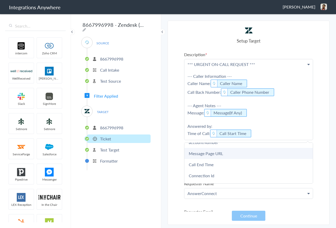
click at [237, 152] on link "Message Page URL" at bounding box center [248, 153] width 128 height 11
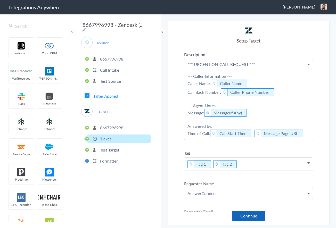
click at [254, 217] on button "Continue" at bounding box center [249, 216] width 34 height 10
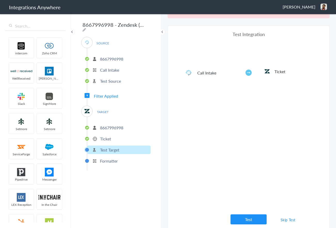
scroll to position [19, 0]
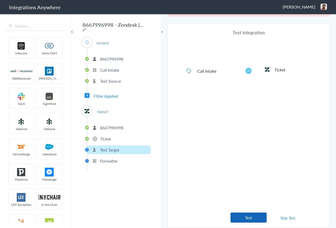
click at [245, 215] on button "Test" at bounding box center [249, 218] width 36 height 10
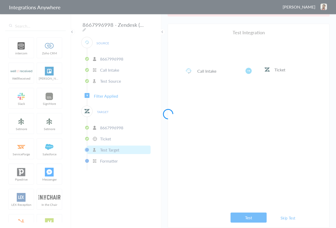
scroll to position [0, 0]
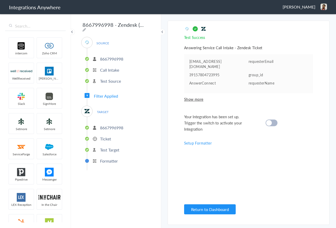
click at [193, 97] on span "Show more" at bounding box center [248, 99] width 129 height 5
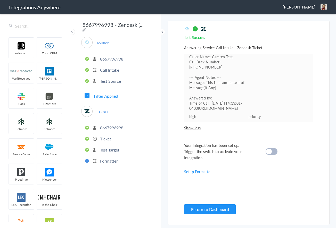
scroll to position [68, 0]
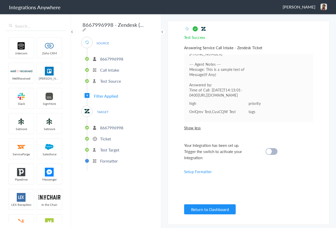
click at [110, 136] on p "Ticket" at bounding box center [105, 139] width 11 height 6
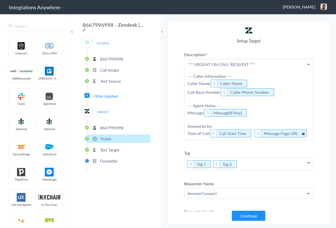
click at [301, 134] on icon at bounding box center [303, 133] width 6 height 6
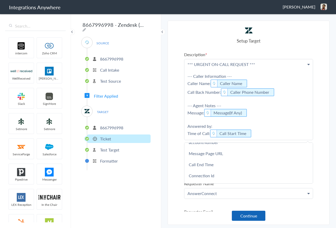
click at [252, 213] on button "Continue" at bounding box center [249, 216] width 34 height 10
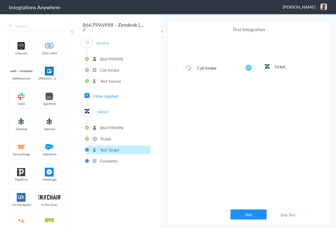
click at [292, 217] on link "Skip Test" at bounding box center [287, 214] width 27 height 9
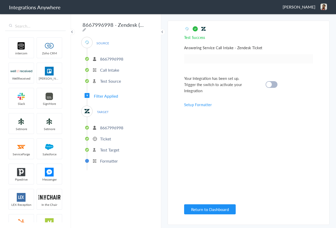
click at [272, 84] on div at bounding box center [272, 84] width 12 height 7
click at [228, 212] on button "Return to Dashboard" at bounding box center [210, 209] width 52 height 10
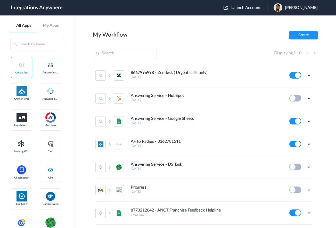
click at [299, 10] on div "[PERSON_NAME]" at bounding box center [298, 7] width 49 height 9
click at [291, 21] on li "Logout" at bounding box center [295, 21] width 56 height 10
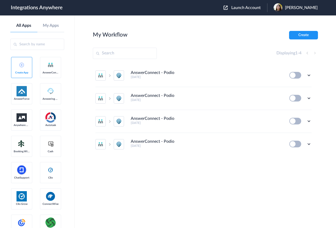
click at [244, 9] on span "Launch Account" at bounding box center [245, 8] width 29 height 4
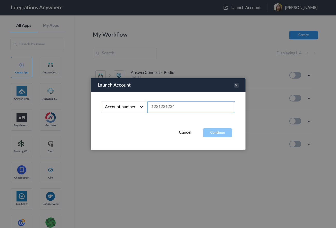
click at [179, 104] on input "text" at bounding box center [191, 107] width 88 height 12
paste input "8667996998"
type input "8667996998"
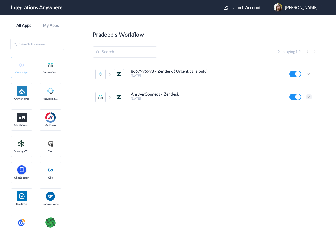
click at [308, 96] on icon at bounding box center [308, 96] width 5 height 5
click at [310, 77] on div "Edit Task history Delete" at bounding box center [300, 74] width 22 height 7
click at [308, 75] on icon at bounding box center [308, 73] width 5 height 5
click at [294, 87] on link "Edit" at bounding box center [288, 86] width 12 height 4
click at [309, 98] on icon at bounding box center [308, 96] width 5 height 5
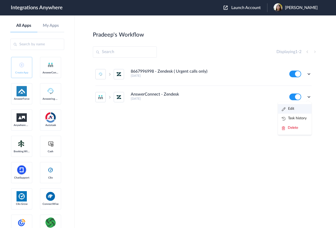
click at [298, 109] on li "Edit" at bounding box center [295, 109] width 34 height 10
click at [304, 9] on span "Jaileen Ordonez" at bounding box center [301, 7] width 33 height 5
click at [282, 20] on link "My Account" at bounding box center [281, 21] width 20 height 4
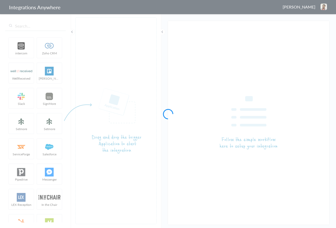
type input "8667996998 - Zendesk ( Urgent calls only)"
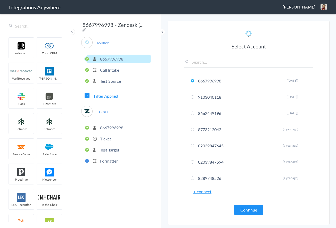
click at [108, 140] on li "Ticket" at bounding box center [118, 139] width 63 height 9
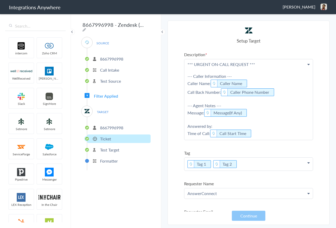
drag, startPoint x: 191, startPoint y: 127, endPoint x: 182, endPoint y: 127, distance: 9.0
click at [182, 127] on section "Select Account 8667996998 Rename Delete (22 days ago) 9103040118 Rename Delete …" at bounding box center [249, 123] width 162 height 204
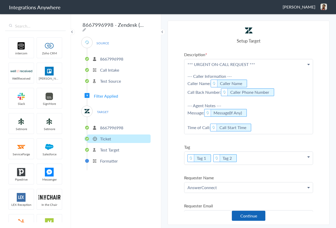
click at [251, 216] on button "Continue" at bounding box center [249, 216] width 34 height 10
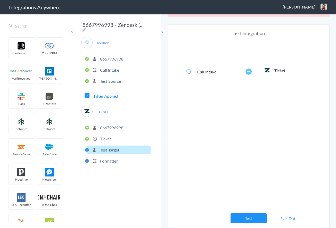
scroll to position [19, 0]
click at [248, 213] on button "Test" at bounding box center [249, 218] width 36 height 10
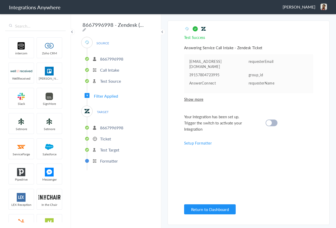
scroll to position [0, 0]
click at [269, 122] on cite at bounding box center [269, 123] width 6 height 6
click at [105, 147] on p "Test Target" at bounding box center [109, 150] width 19 height 6
click at [106, 137] on p "Ticket" at bounding box center [105, 139] width 11 height 6
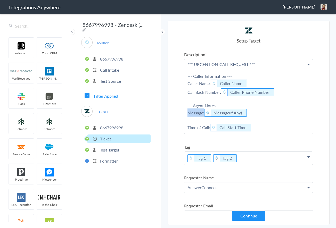
drag, startPoint x: 204, startPoint y: 112, endPoint x: 186, endPoint y: 110, distance: 17.6
click at [186, 110] on p "*** URGENT ON-CALL REQUEST *** --- Caller Information --- Caller Name: Caller N…" at bounding box center [248, 96] width 128 height 75
copy p "Message:"
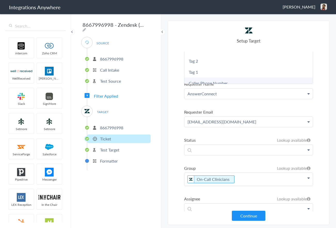
scroll to position [97, 0]
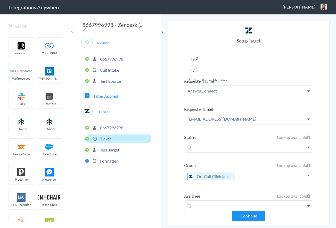
click at [176, 101] on section "Select Account 8667996998 Rename Delete (22 days ago) 9103040118 Rename Delete …" at bounding box center [249, 123] width 162 height 204
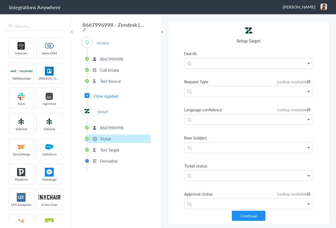
scroll to position [502, 0]
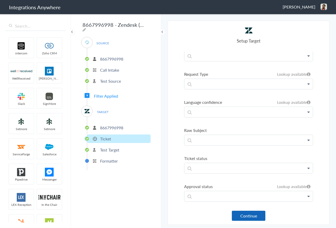
click at [252, 215] on button "Continue" at bounding box center [249, 216] width 34 height 10
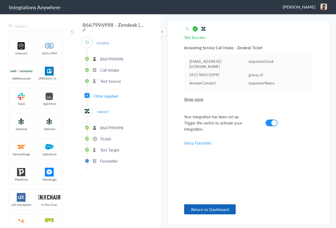
click at [228, 209] on button "Return to Dashboard" at bounding box center [210, 209] width 52 height 10
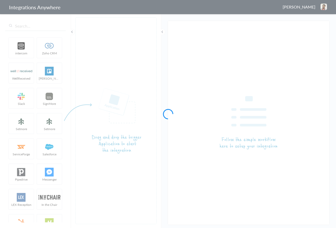
type input "AnswerConnect - Zendesk"
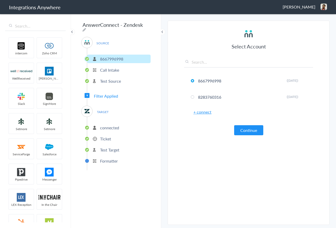
click at [114, 147] on p "Test Target" at bounding box center [109, 150] width 19 height 6
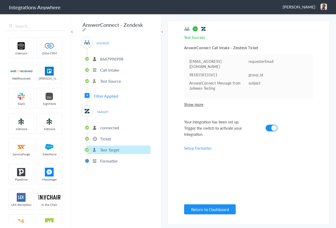
click at [112, 137] on li "Ticket" at bounding box center [118, 139] width 63 height 9
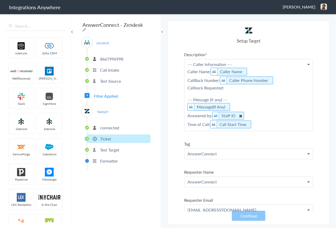
click at [241, 116] on icon at bounding box center [241, 116] width 6 height 6
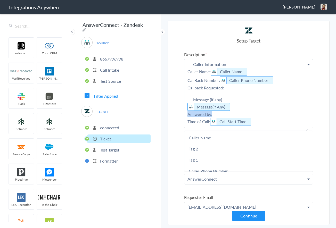
drag, startPoint x: 223, startPoint y: 115, endPoint x: 184, endPoint y: 116, distance: 39.0
click at [184, 116] on div "--- Caller Information --- Caller Name: Caller Name CallBack Number: Caller Pho…" at bounding box center [248, 93] width 129 height 69
click at [233, 112] on p "--- Caller Information --- Caller Name: Caller Name CallBack Number: Caller Pho…" at bounding box center [248, 93] width 128 height 69
drag, startPoint x: 196, startPoint y: 116, endPoint x: 183, endPoint y: 116, distance: 13.2
click at [183, 116] on section "Select Account 8667996998 Rename Delete ([DATE]) 8283760316 Rename Delete ([DAT…" at bounding box center [249, 123] width 162 height 204
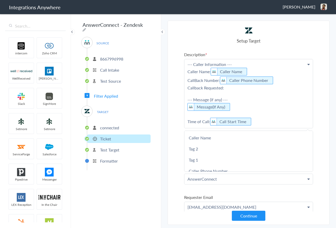
click at [185, 106] on p "--- Caller Information --- Caller Name: Caller Name CallBack Number: Caller Pho…" at bounding box center [248, 93] width 128 height 69
click at [186, 103] on p "--- Caller Information --- Caller Name: Caller Name CallBack Number: Caller Pho…" at bounding box center [248, 93] width 128 height 69
click at [186, 106] on p "--- Caller Information --- Caller Name: Caller Name CallBack Number: Caller Pho…" at bounding box center [248, 93] width 128 height 69
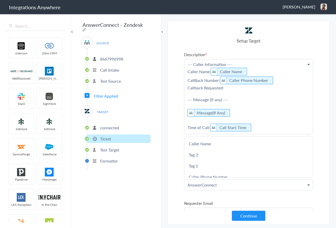
click at [185, 112] on p "--- Caller Information --- Caller Name: Caller Name CallBack Number: Caller Pho…" at bounding box center [248, 96] width 128 height 75
click at [186, 113] on p "--- Caller Information --- Caller Name: Caller Name CallBack Number: Caller Pho…" at bounding box center [248, 96] width 128 height 75
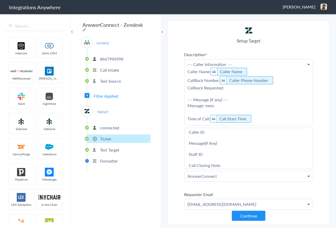
scroll to position [160, 0]
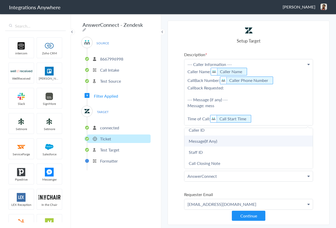
click at [214, 141] on link "Message(If Any)" at bounding box center [248, 141] width 128 height 11
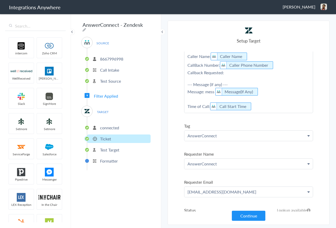
scroll to position [15, 0]
drag, startPoint x: 229, startPoint y: 73, endPoint x: 181, endPoint y: 73, distance: 48.5
click at [181, 73] on section "Select Account 8667996998 Rename Delete (2 months ago) 8283760316 Rename Delete…" at bounding box center [249, 123] width 162 height 204
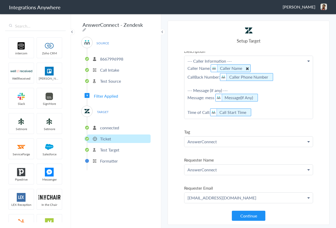
scroll to position [0, 0]
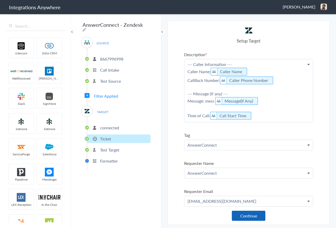
click at [254, 216] on button "Continue" at bounding box center [249, 216] width 34 height 10
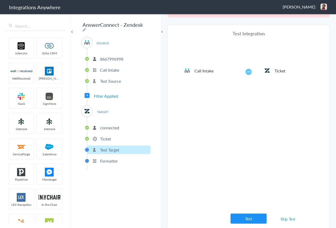
scroll to position [19, 0]
click at [290, 216] on link "Skip Test" at bounding box center [287, 218] width 27 height 9
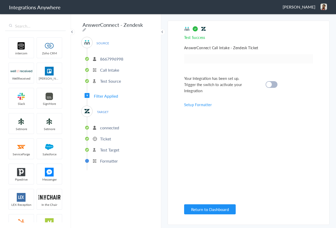
scroll to position [0, 0]
click at [267, 86] on cite at bounding box center [269, 85] width 6 height 6
click at [219, 212] on button "Return to Dashboard" at bounding box center [210, 209] width 52 height 10
